Goal: Information Seeking & Learning: Check status

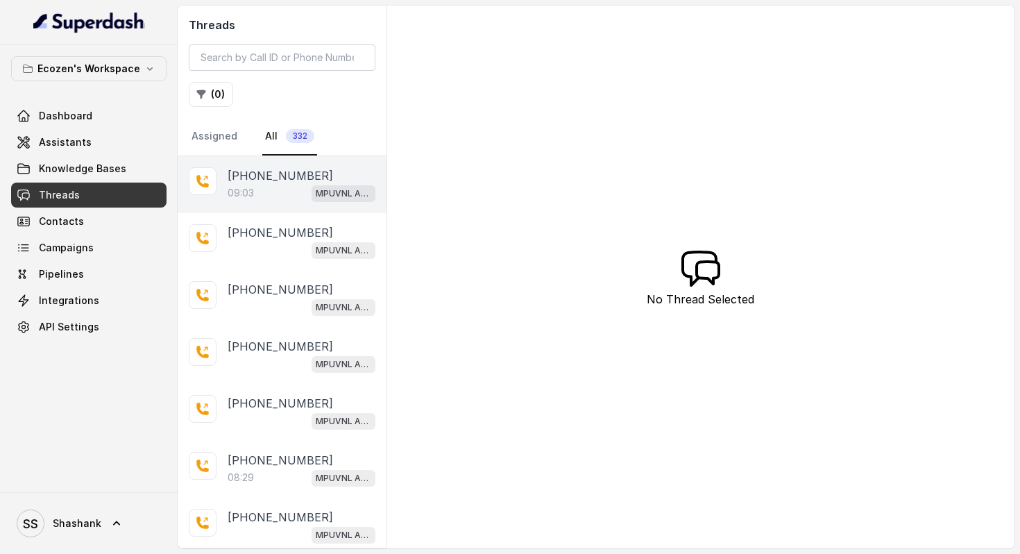
click at [274, 186] on div "09:03 MPUVNL Assistant" at bounding box center [302, 193] width 148 height 18
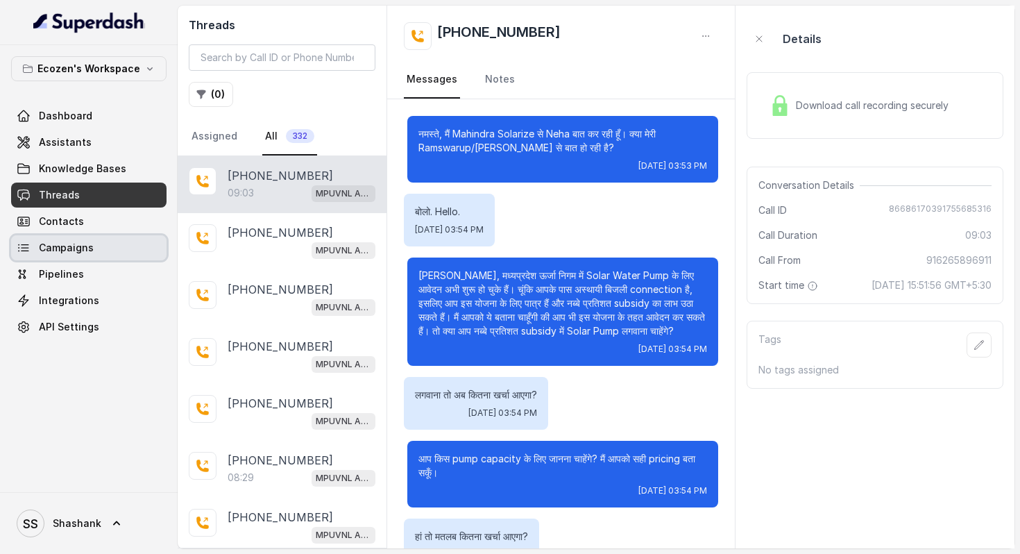
click at [66, 242] on span "Campaigns" at bounding box center [66, 248] width 55 height 14
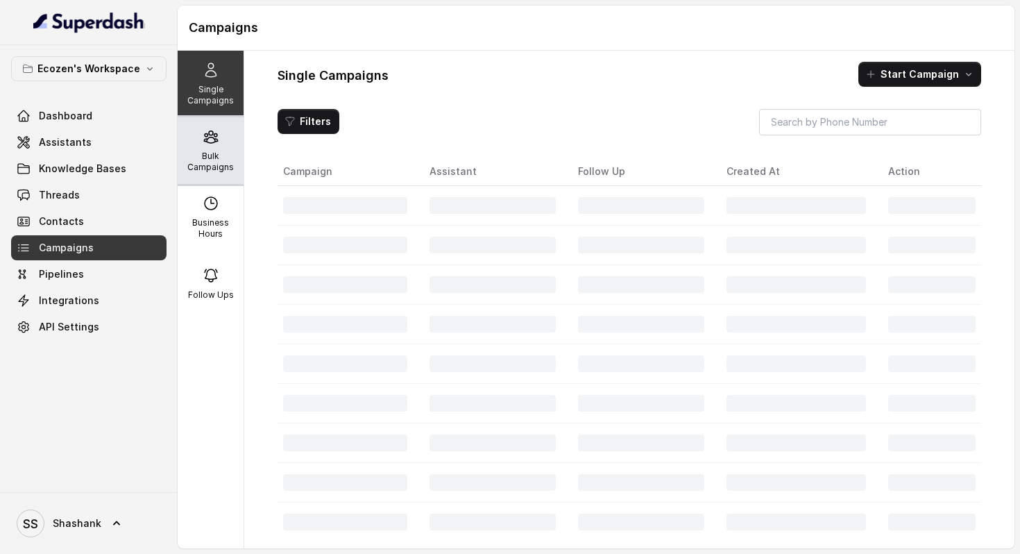
click at [189, 143] on div "Bulk Campaigns" at bounding box center [211, 150] width 66 height 67
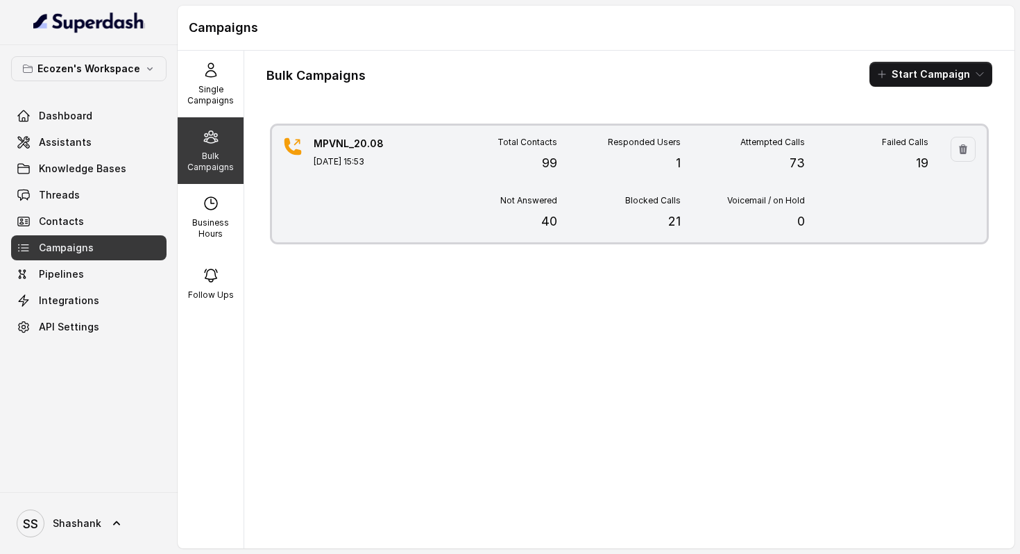
click at [554, 157] on p "99" at bounding box center [549, 162] width 15 height 19
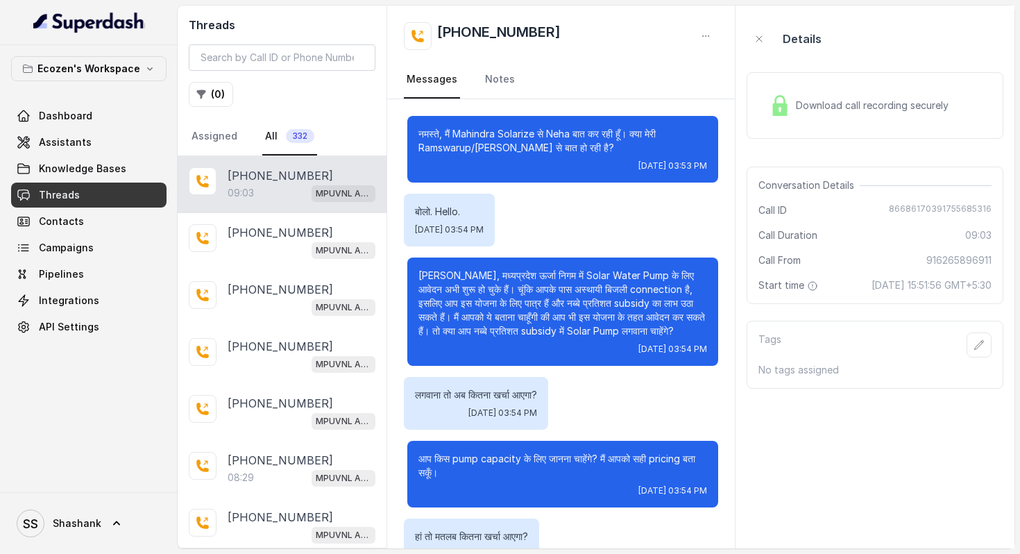
scroll to position [1765, 0]
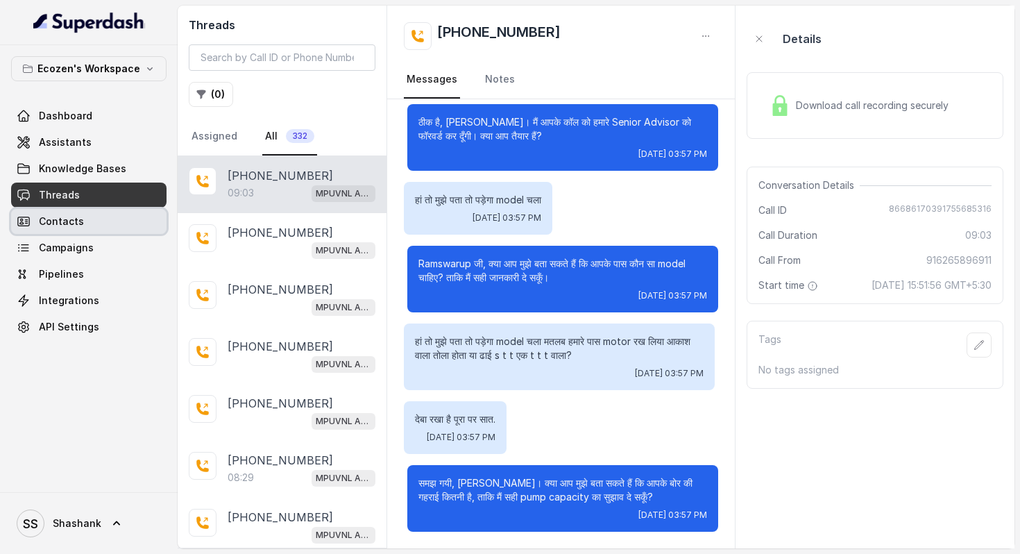
click at [82, 223] on link "Contacts" at bounding box center [88, 221] width 155 height 25
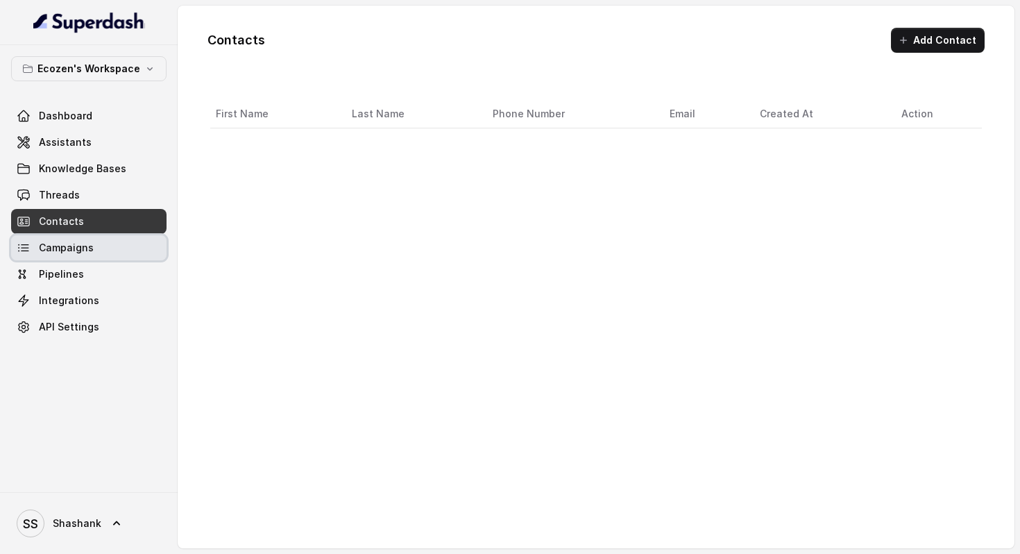
click at [81, 246] on span "Campaigns" at bounding box center [66, 248] width 55 height 14
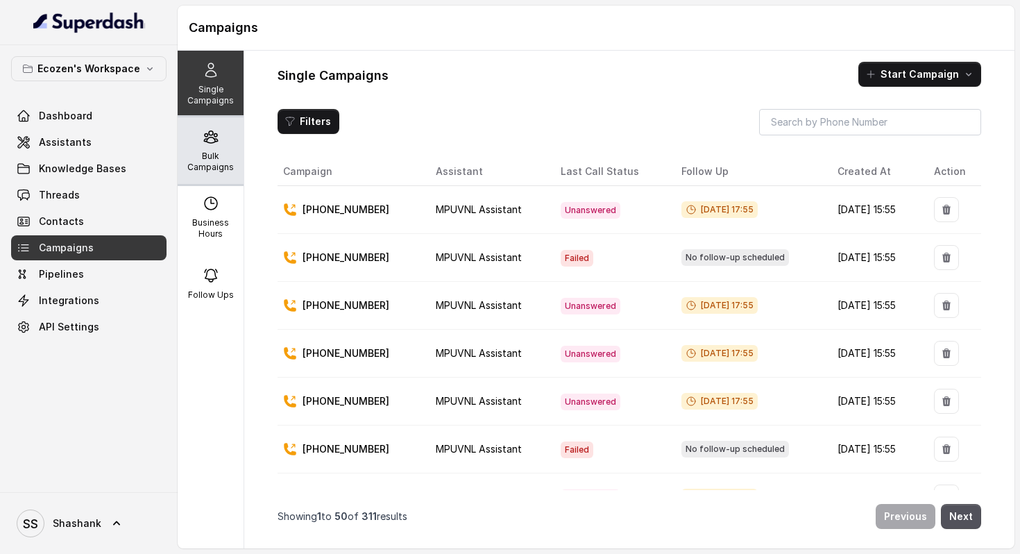
click at [209, 162] on p "Bulk Campaigns" at bounding box center [210, 162] width 55 height 22
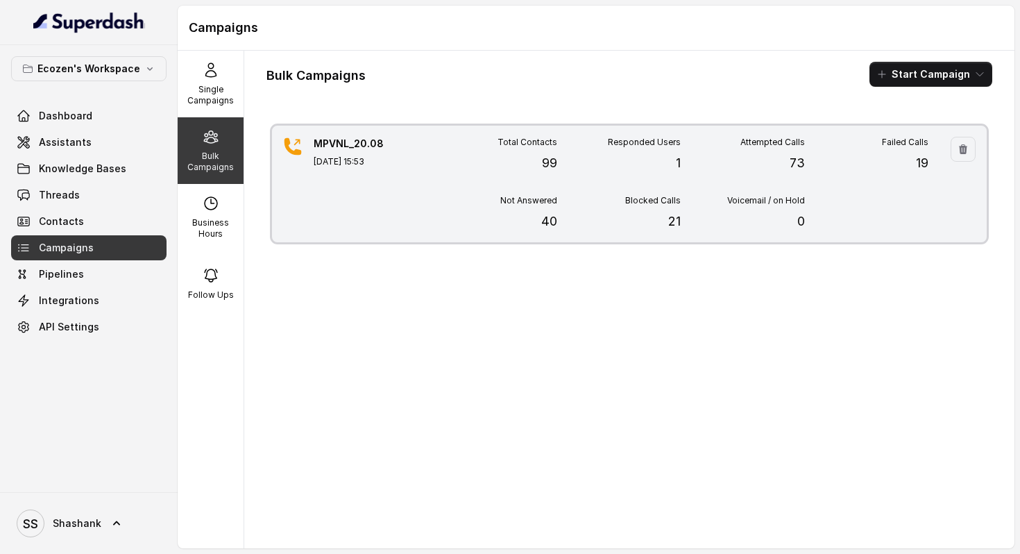
click at [793, 165] on p "73" at bounding box center [796, 162] width 15 height 19
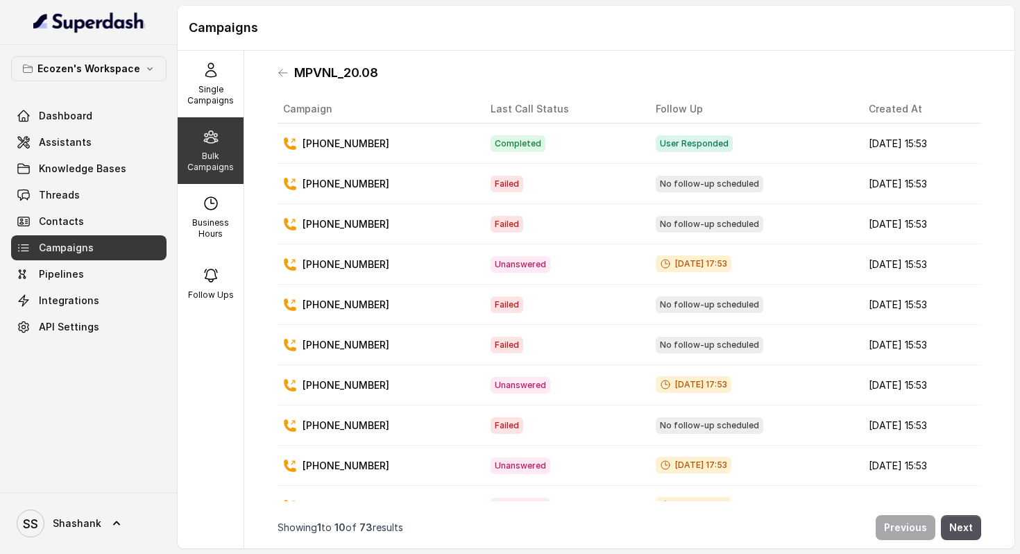
click at [656, 142] on span "User Responded" at bounding box center [694, 143] width 77 height 17
click at [343, 146] on p "[PHONE_NUMBER]" at bounding box center [345, 144] width 87 height 14
click at [304, 147] on p "[PHONE_NUMBER]" at bounding box center [345, 144] width 87 height 14
drag, startPoint x: 382, startPoint y: 145, endPoint x: 303, endPoint y: 146, distance: 79.1
click at [303, 146] on div "[PHONE_NUMBER]" at bounding box center [375, 144] width 185 height 14
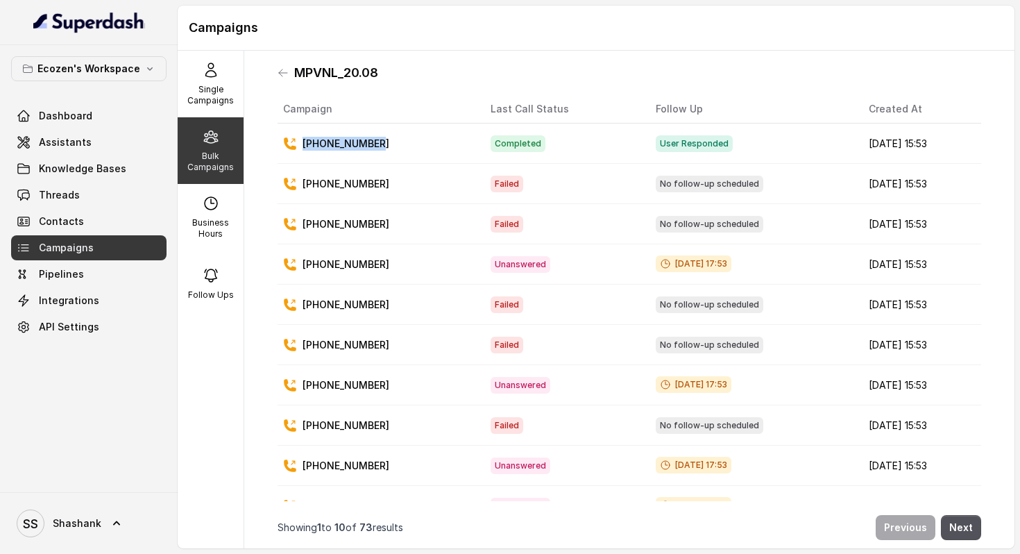
copy p "[PHONE_NUMBER]"
click at [87, 120] on span "Dashboard" at bounding box center [65, 116] width 53 height 14
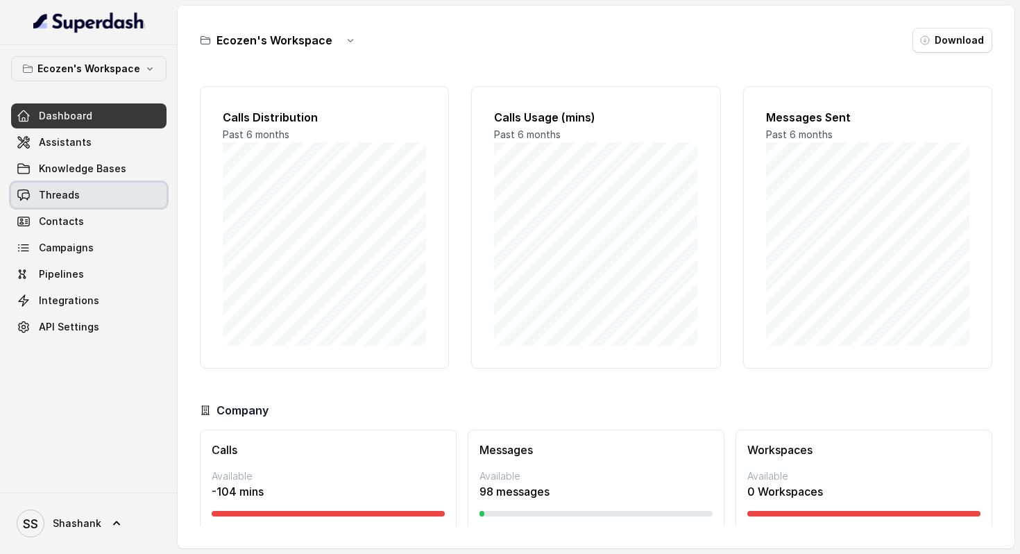
click at [66, 196] on span "Threads" at bounding box center [59, 195] width 41 height 14
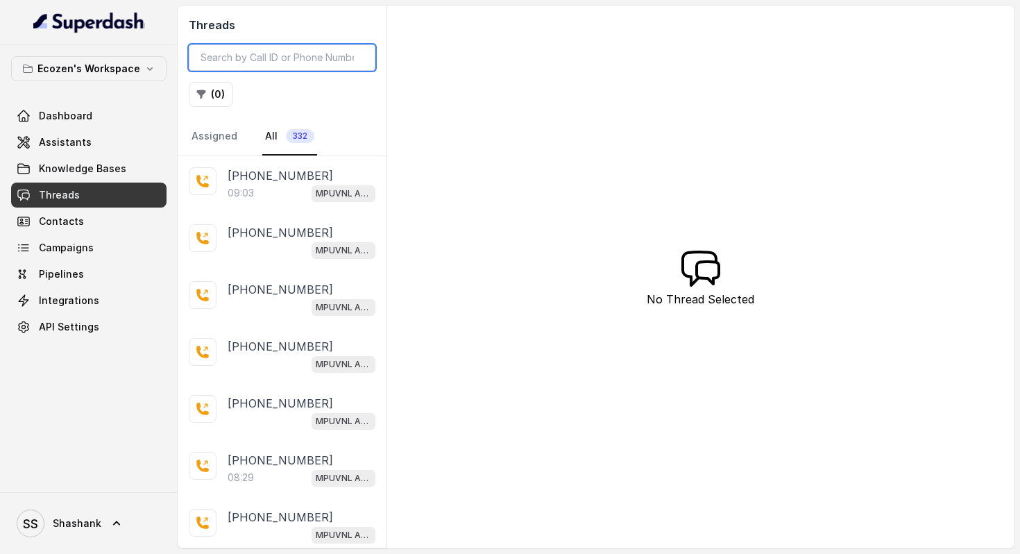
click at [257, 61] on input "search" at bounding box center [282, 57] width 187 height 26
paste input "[PHONE_NUMBER]"
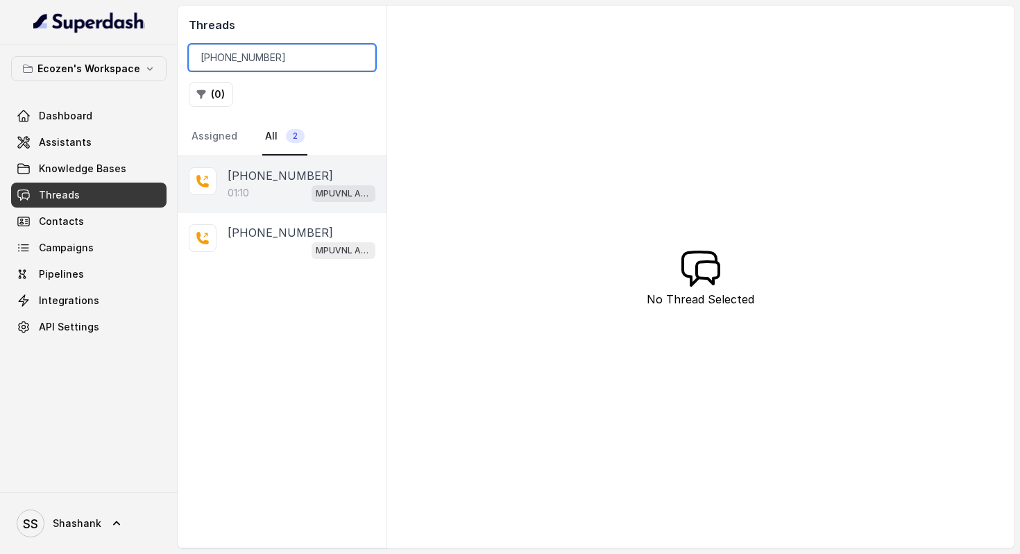
type input "[PHONE_NUMBER]"
click at [270, 186] on div "01:10 MPUVNL Assistant" at bounding box center [302, 193] width 148 height 18
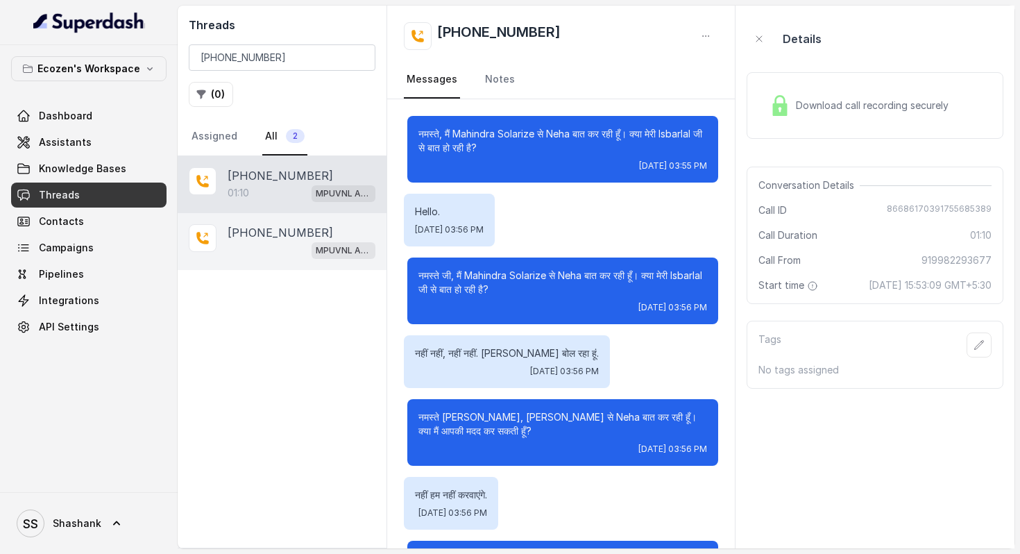
click at [282, 228] on p "[PHONE_NUMBER]" at bounding box center [280, 232] width 105 height 17
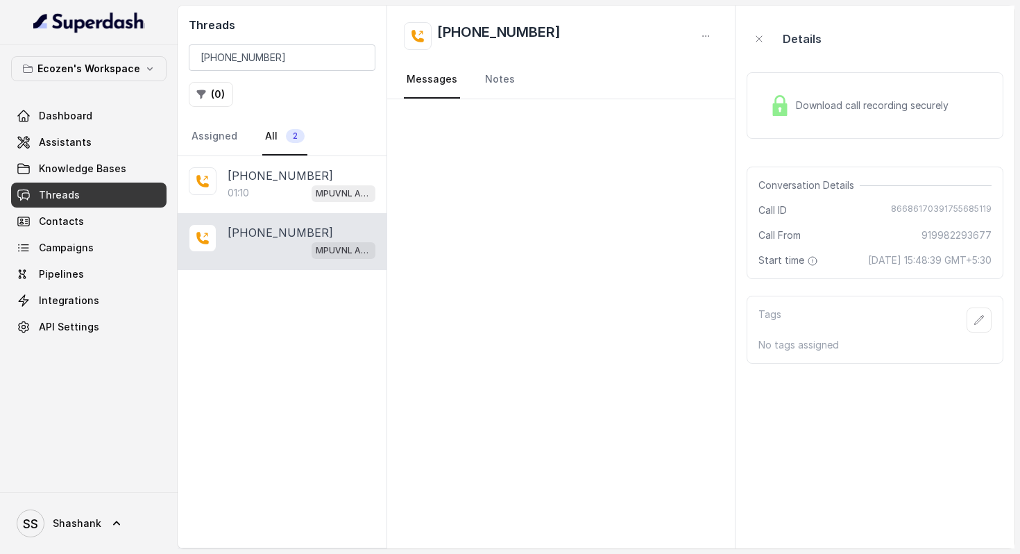
click at [268, 215] on div "[PHONE_NUMBER] MPUVNL Assistant" at bounding box center [282, 241] width 209 height 57
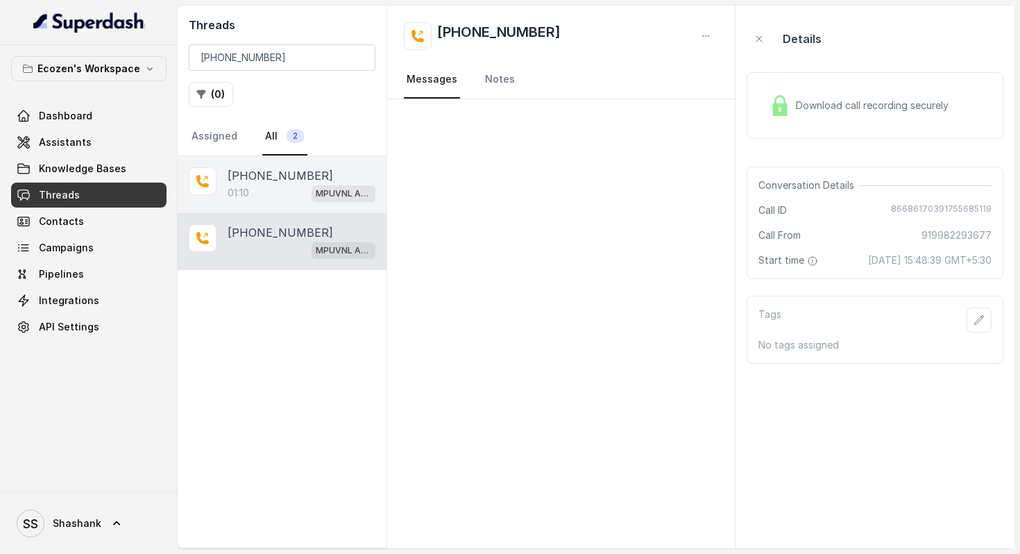
click at [266, 178] on p "[PHONE_NUMBER]" at bounding box center [280, 175] width 105 height 17
